Goal: Navigation & Orientation: Find specific page/section

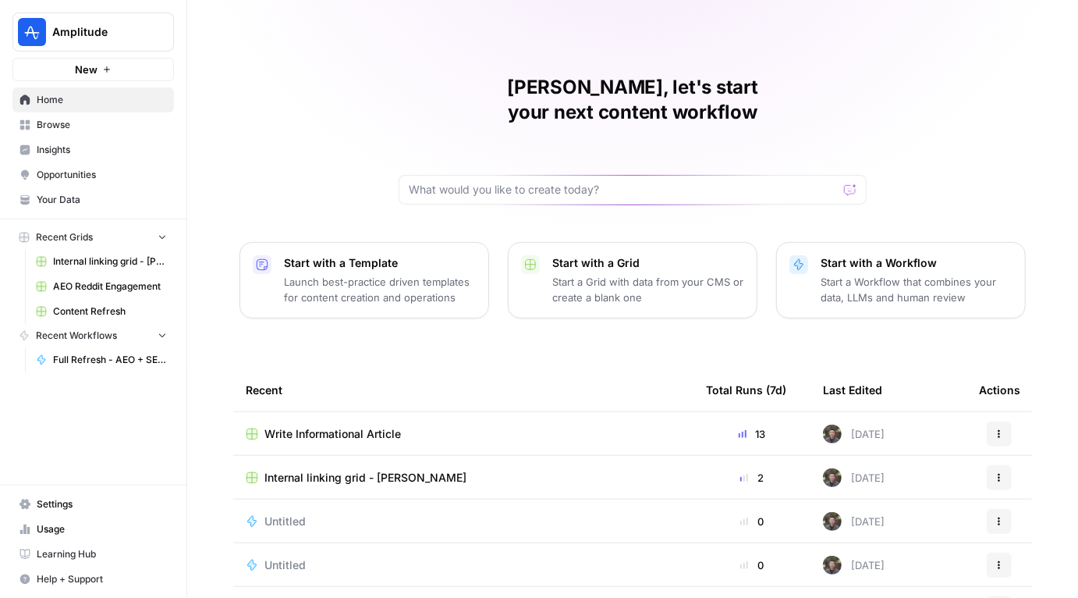
click at [44, 145] on span "Insights" at bounding box center [102, 150] width 130 height 14
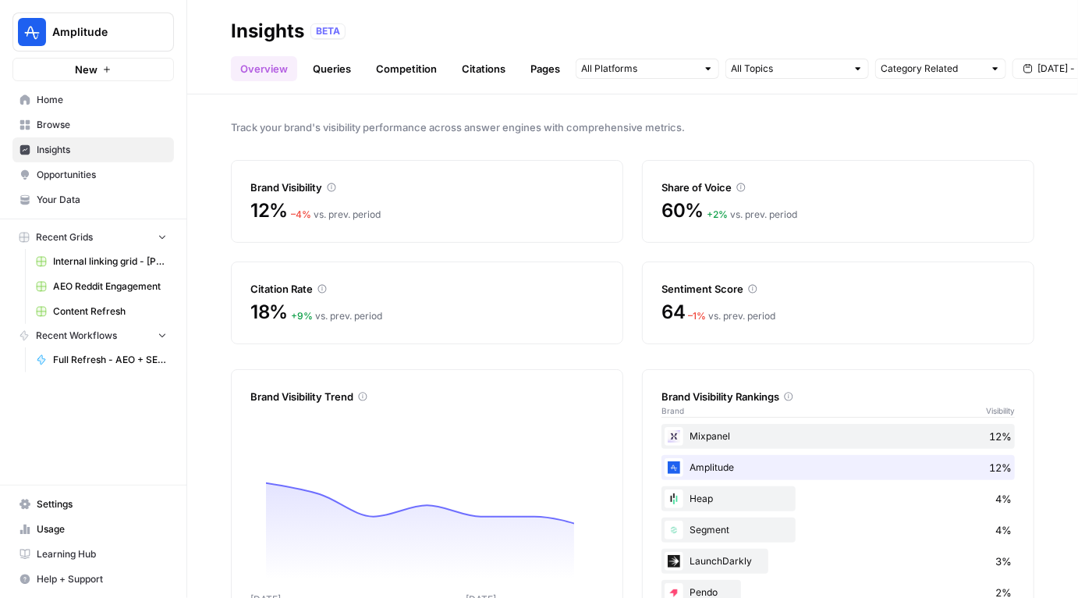
scroll to position [52, 0]
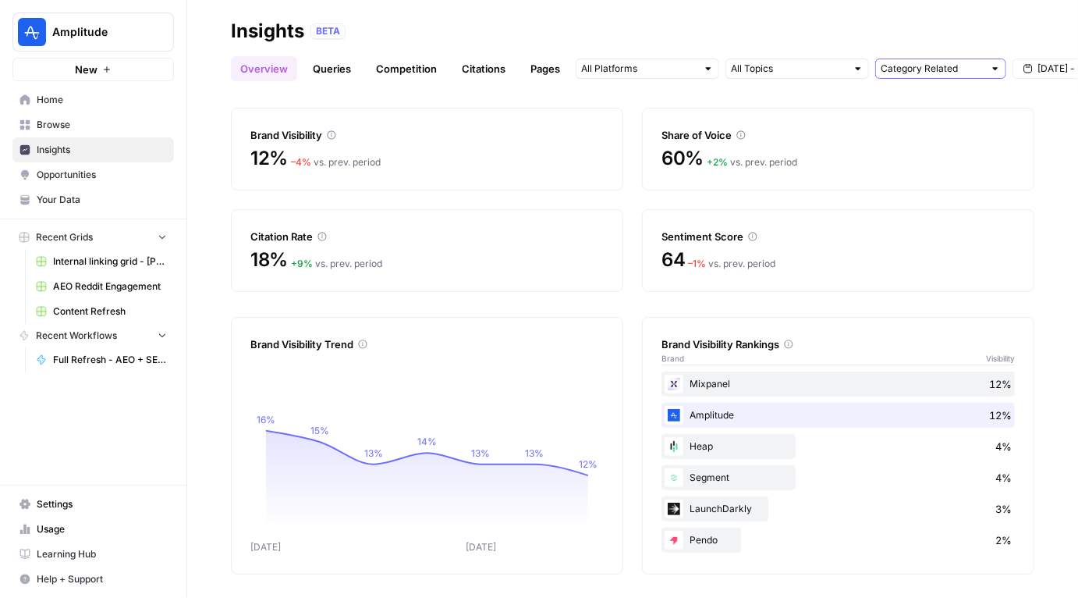
click at [939, 73] on input "text" at bounding box center [932, 69] width 103 height 16
click at [916, 95] on span "All Queries" at bounding box center [937, 103] width 98 height 16
type input "All Queries"
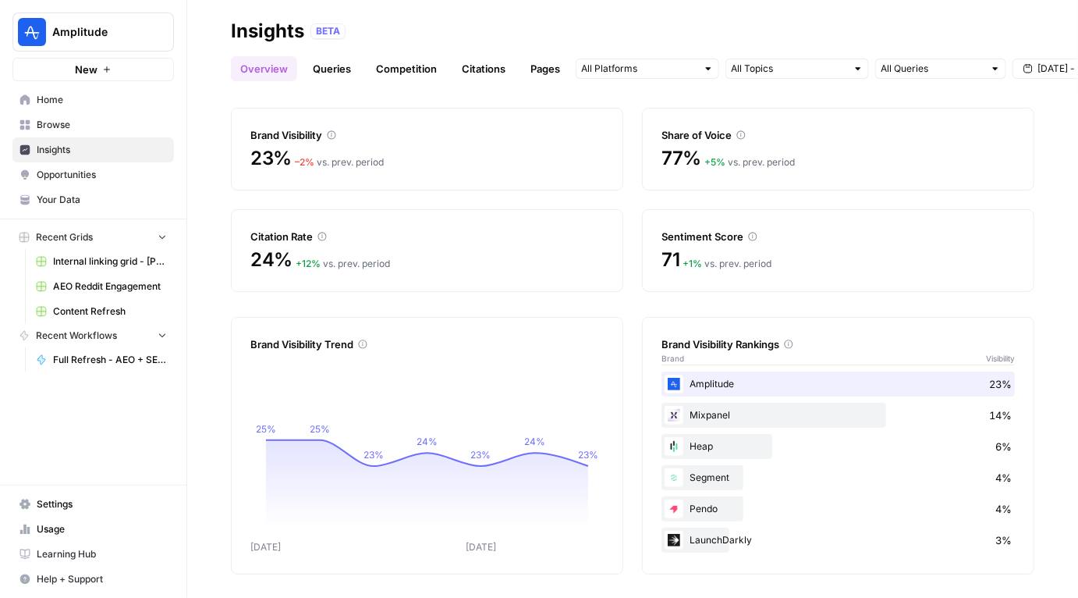
click at [526, 30] on div "BETA" at bounding box center [673, 31] width 724 height 16
click at [338, 63] on link "Queries" at bounding box center [332, 68] width 57 height 25
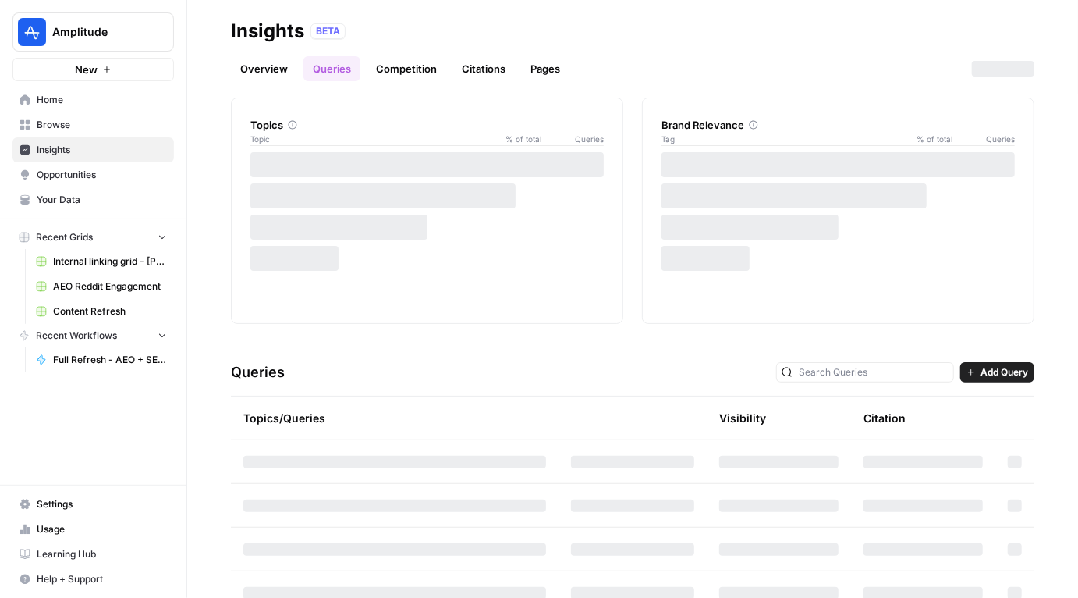
scroll to position [147, 0]
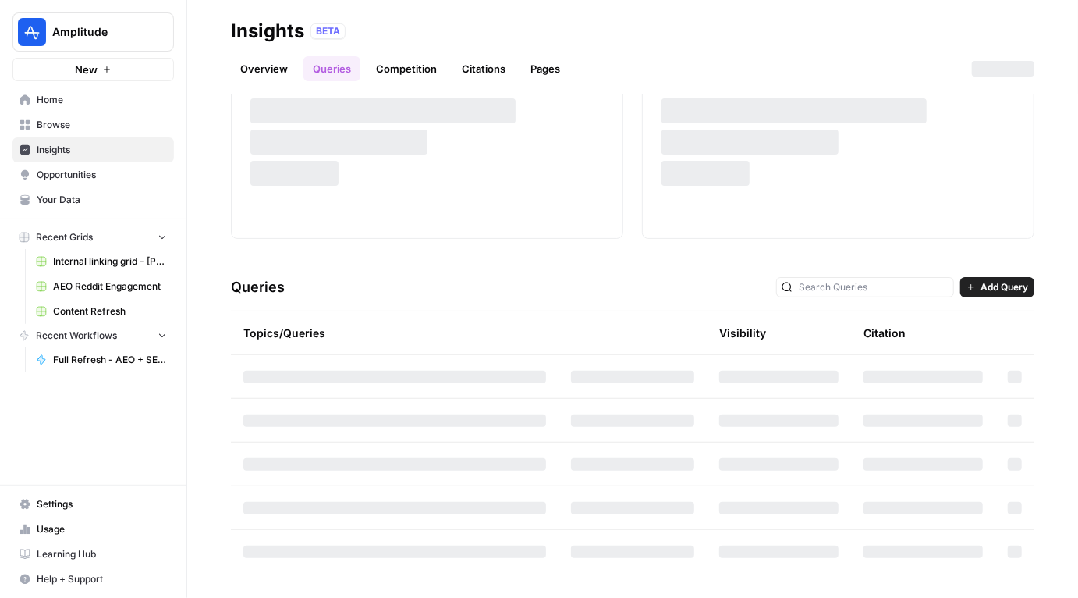
click at [287, 64] on link "Overview" at bounding box center [264, 68] width 66 height 25
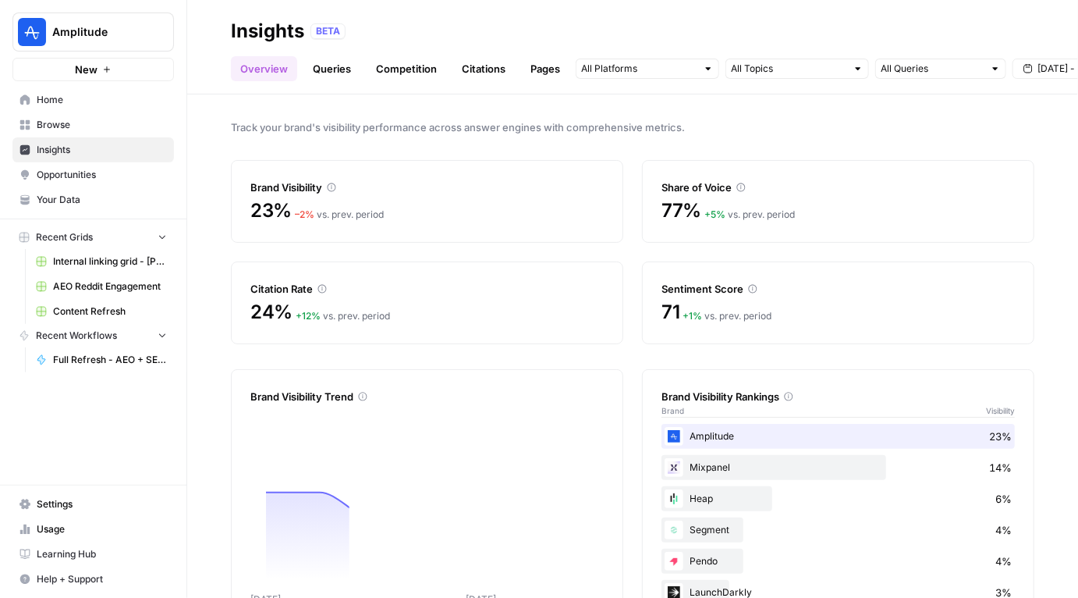
click at [338, 70] on link "Queries" at bounding box center [332, 68] width 57 height 25
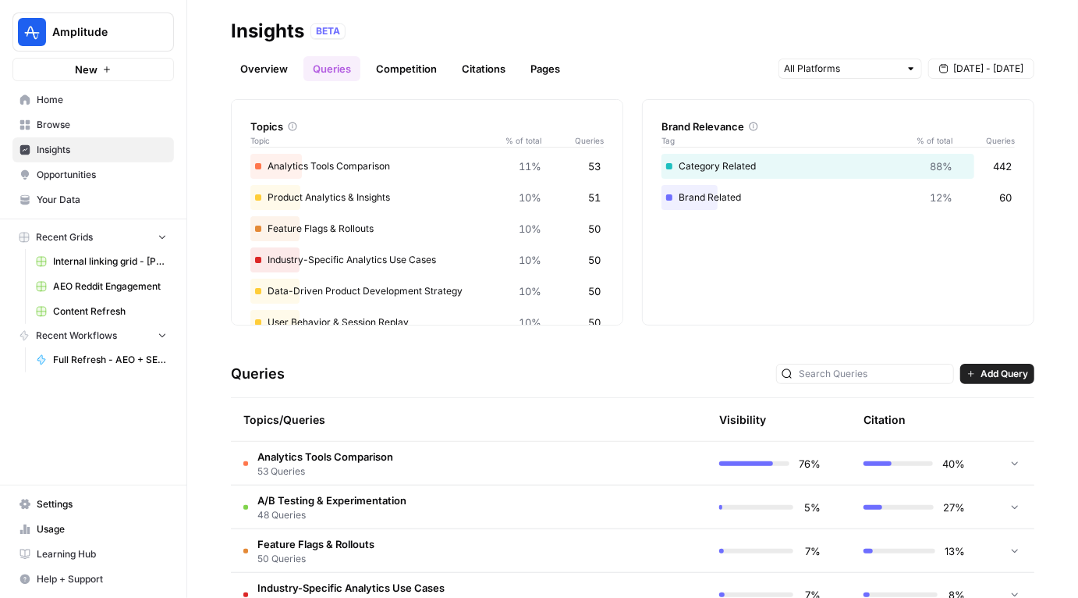
scroll to position [62, 0]
click at [292, 123] on icon at bounding box center [292, 124] width 9 height 9
